Goal: Information Seeking & Learning: Check status

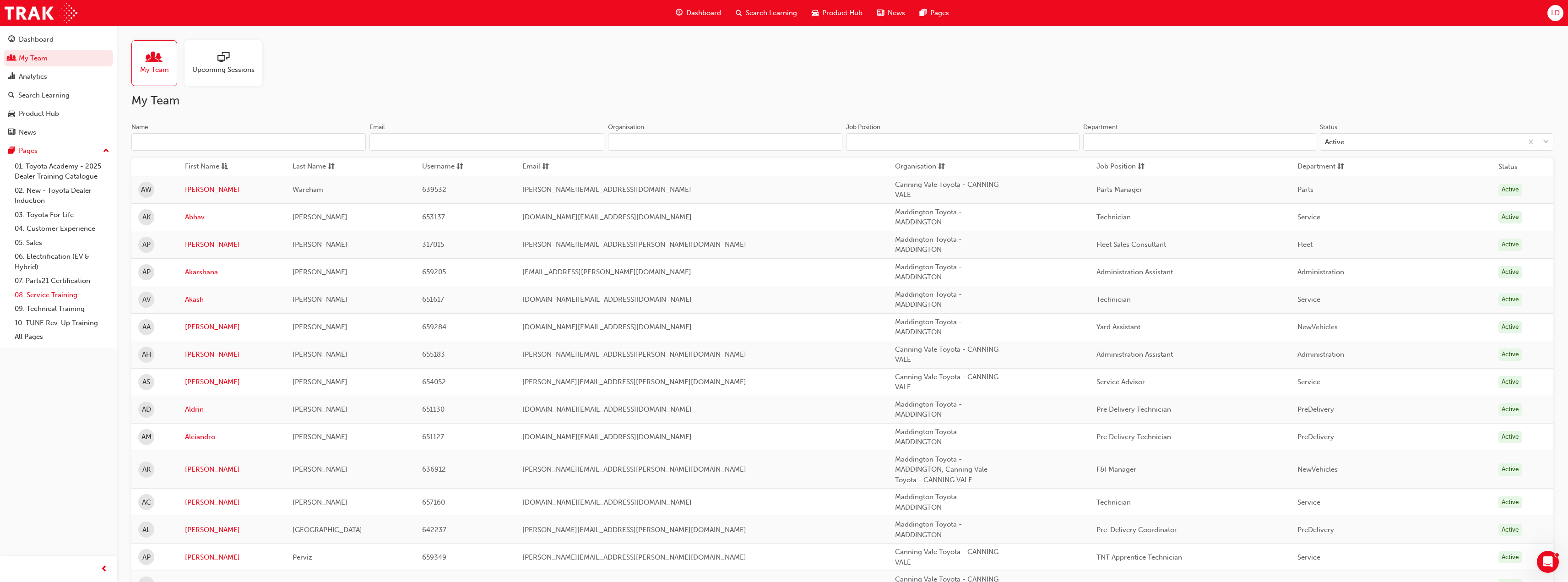
click at [64, 297] on link "08. Service Training" at bounding box center [62, 295] width 102 height 14
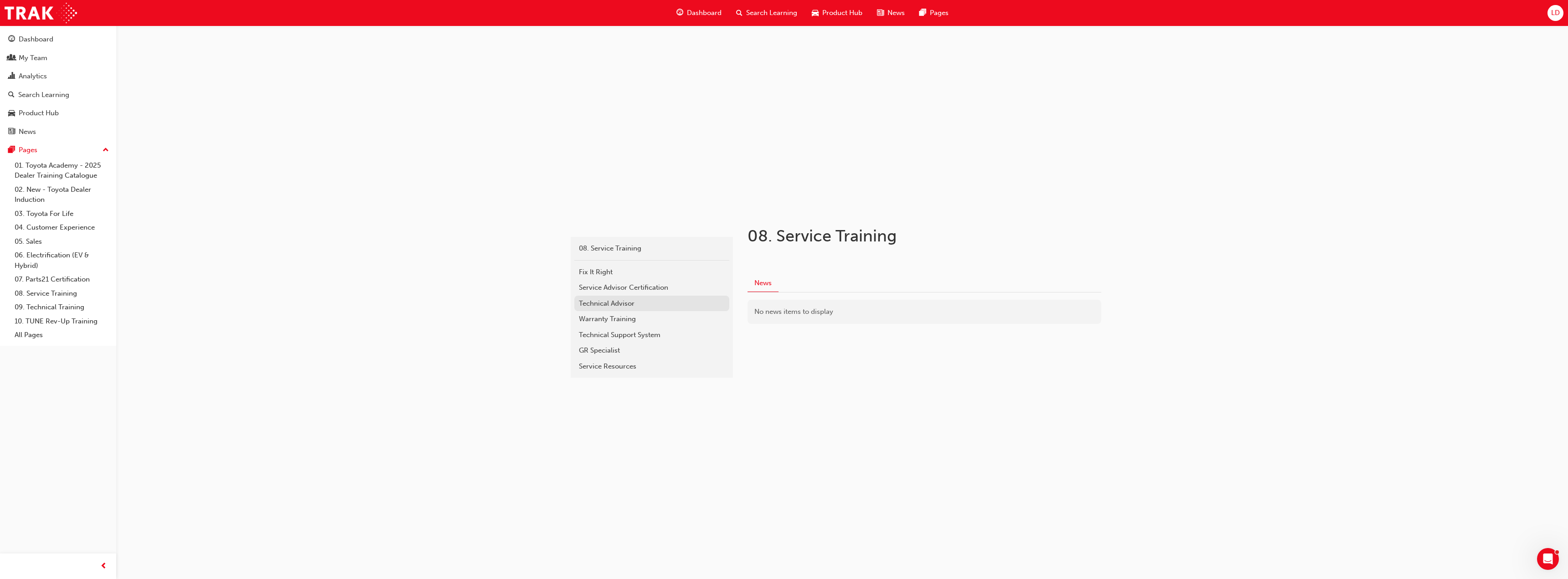
click at [616, 309] on link "Technical Advisor" at bounding box center [651, 303] width 155 height 16
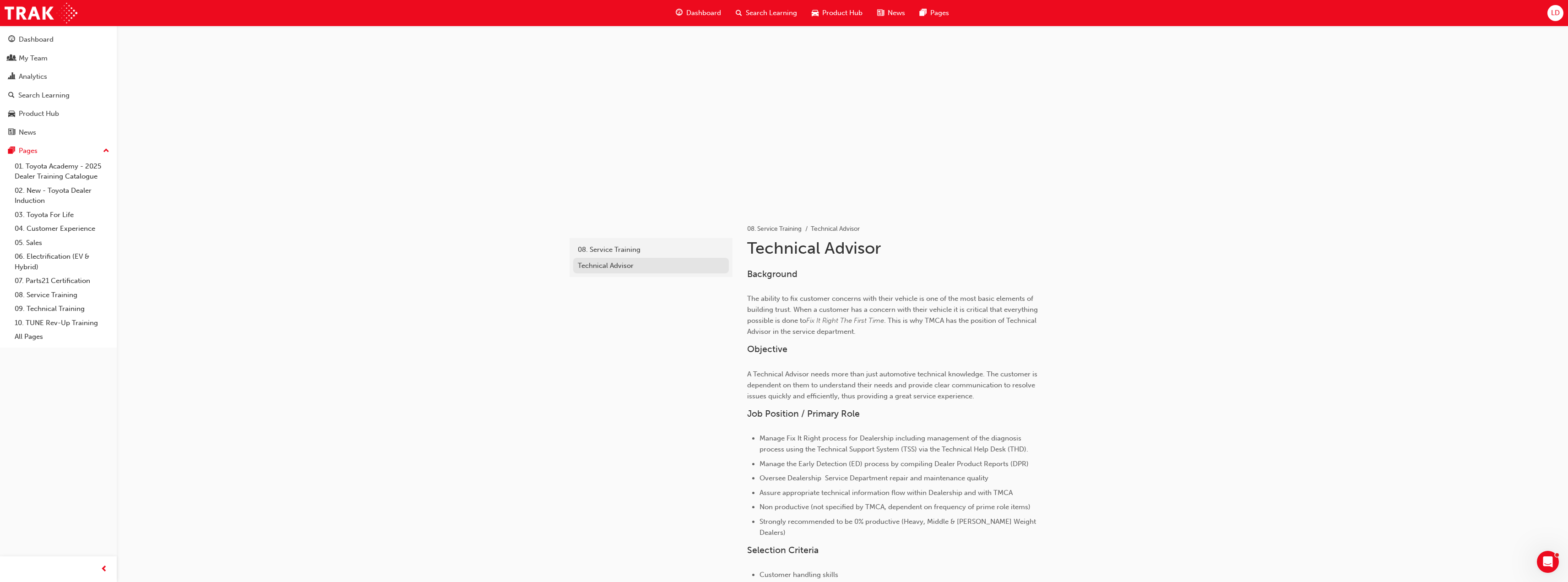
click at [613, 267] on div "Technical Advisor" at bounding box center [650, 266] width 146 height 10
click at [617, 254] on div "08. Service Training" at bounding box center [650, 250] width 146 height 10
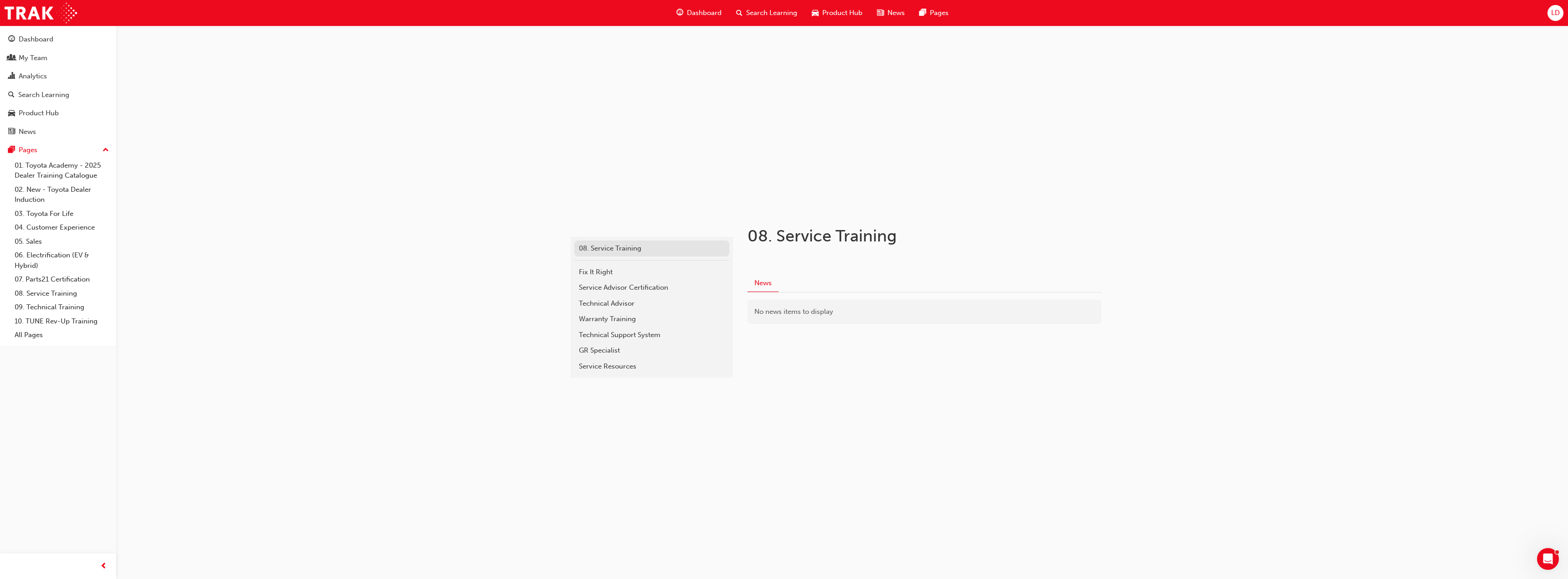
click at [618, 250] on div "08. Service Training" at bounding box center [652, 249] width 146 height 10
click at [594, 287] on div "Service Advisor Certification" at bounding box center [652, 288] width 146 height 10
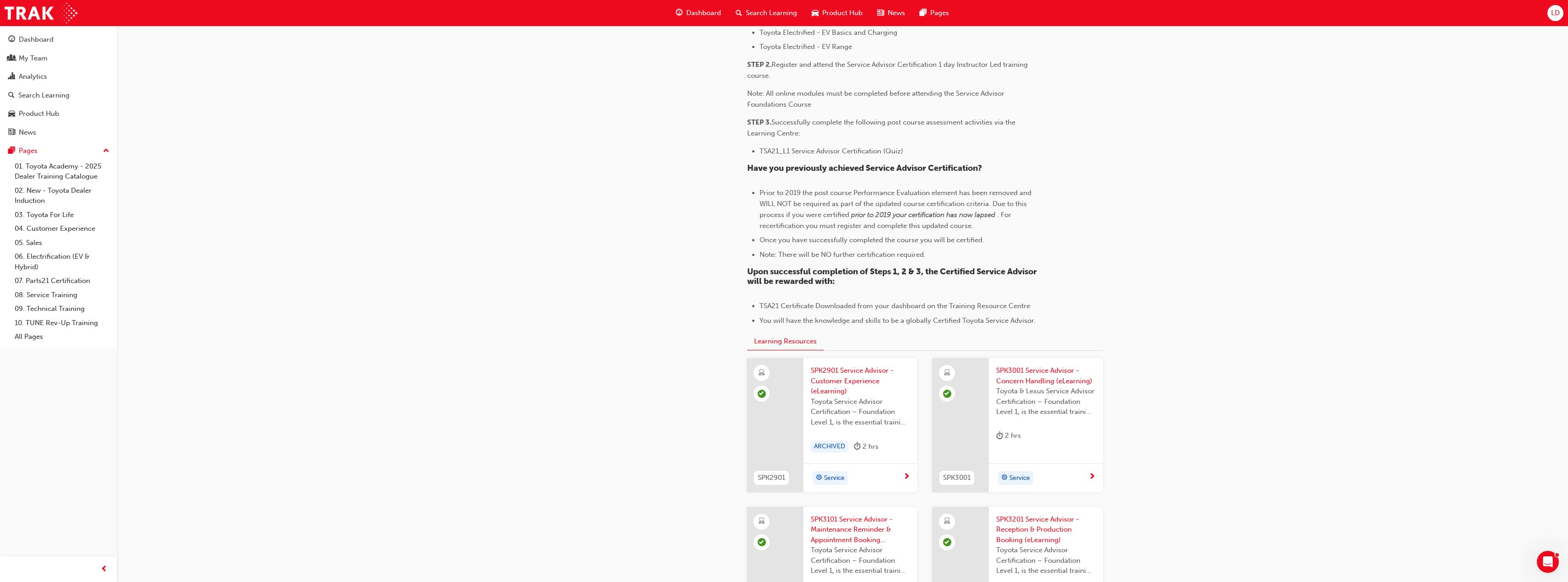
scroll to position [641, 0]
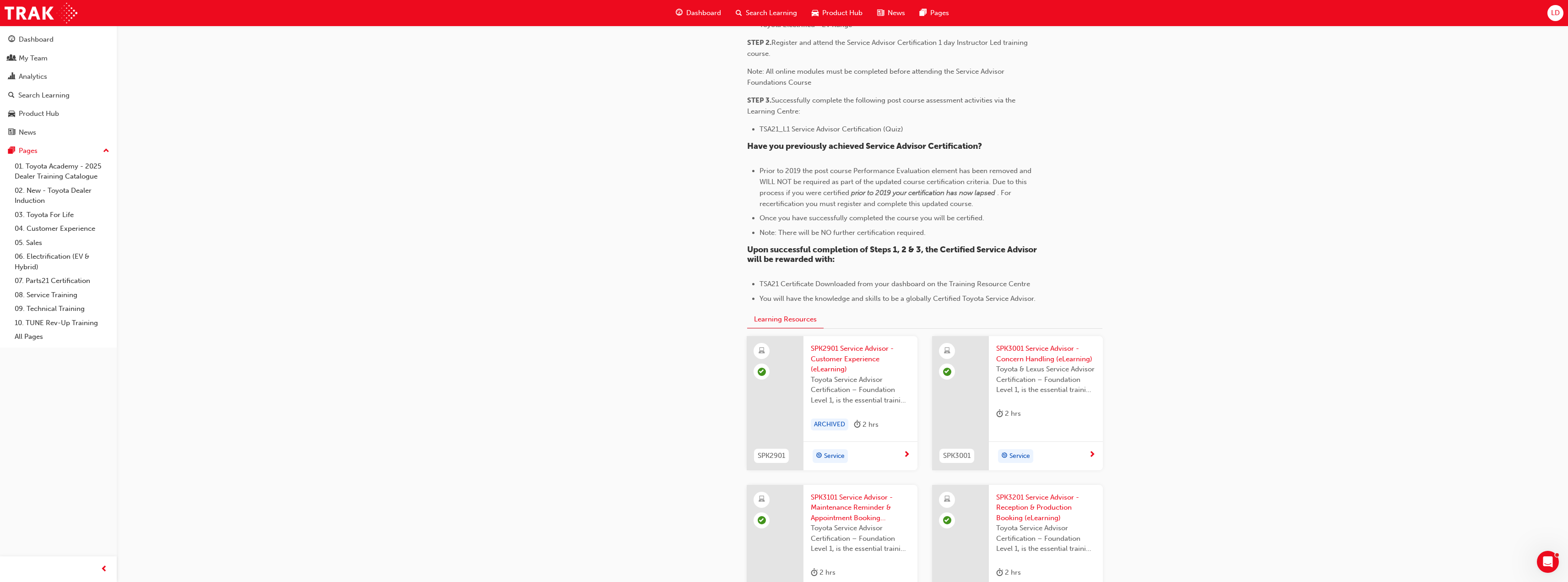
click at [845, 363] on span "SPK2901 Service Advisor - Customer Experience (eLearning)" at bounding box center [860, 359] width 99 height 31
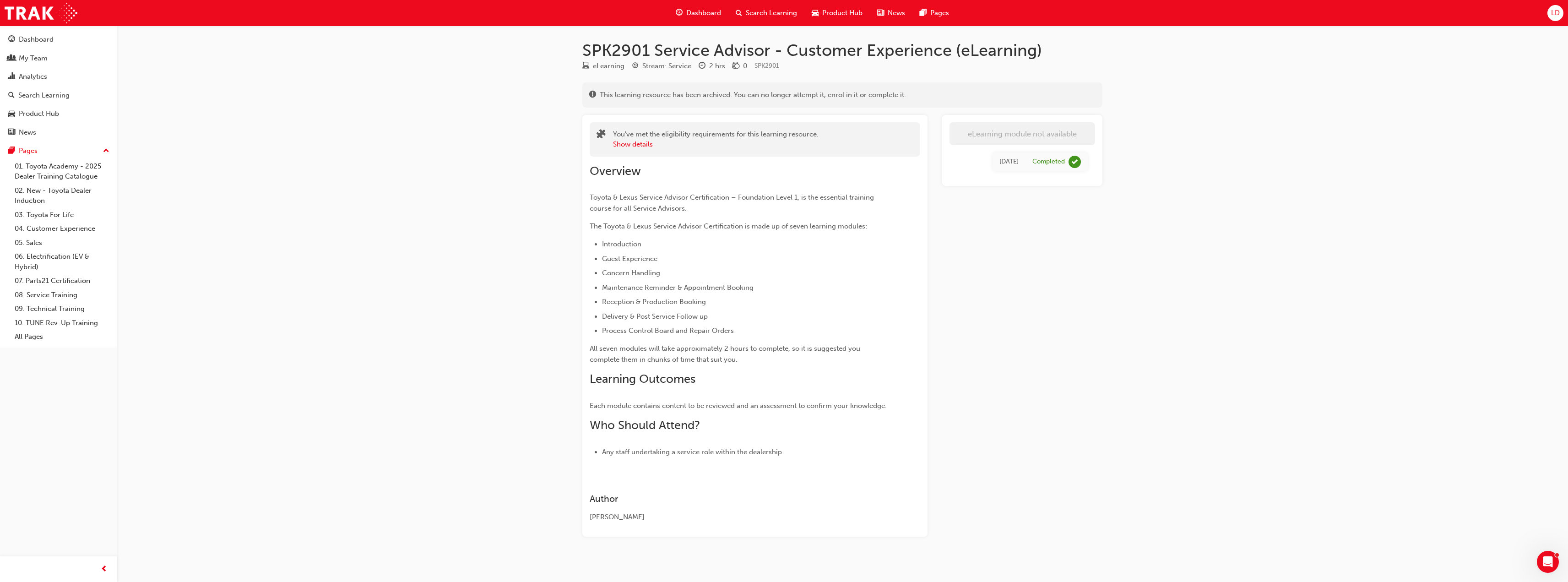
click at [1020, 159] on td "[DATE]" at bounding box center [1009, 162] width 33 height 19
click at [645, 146] on button "Show details" at bounding box center [633, 145] width 40 height 10
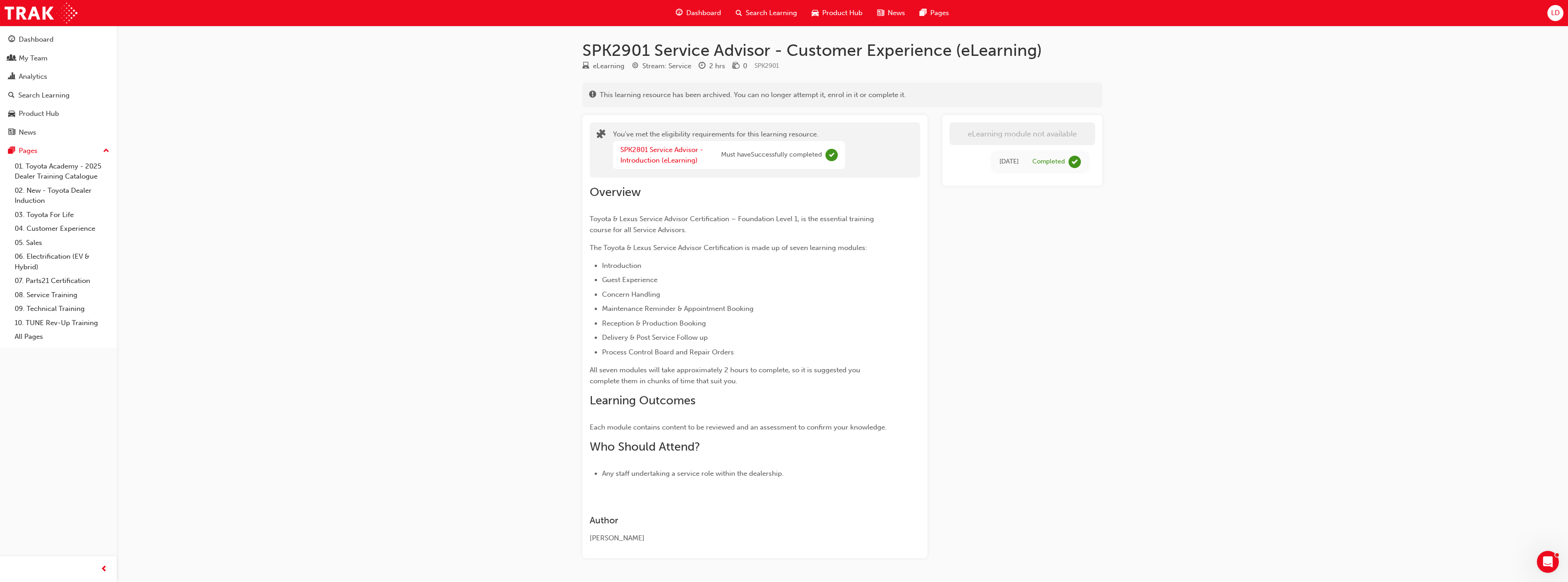
click at [1009, 159] on div "[DATE]" at bounding box center [1009, 162] width 19 height 10
click at [1074, 161] on span "learningRecordVerb_COMPLETE-icon" at bounding box center [1074, 162] width 12 height 12
click at [1030, 166] on td "Completed" at bounding box center [1056, 162] width 62 height 19
click at [1023, 172] on div "[DATE] Completed" at bounding box center [1021, 162] width 145 height 33
